Goal: Navigation & Orientation: Understand site structure

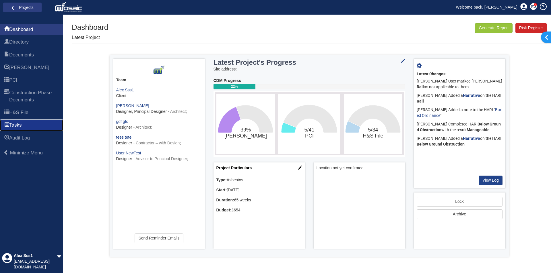
click at [30, 128] on link "Tasks" at bounding box center [31, 125] width 63 height 11
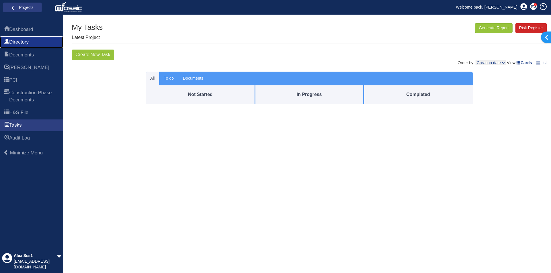
click at [22, 42] on span "Directory" at bounding box center [18, 42] width 19 height 7
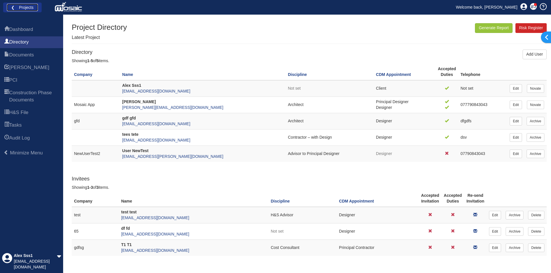
click at [30, 10] on link "❮ Projects" at bounding box center [22, 7] width 31 height 7
